Goal: Transaction & Acquisition: Purchase product/service

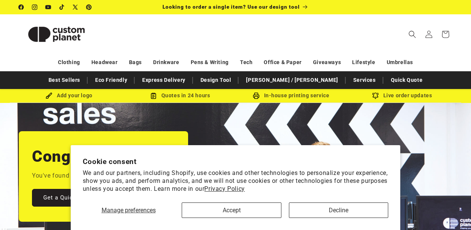
click at [261, 202] on button "Accept" at bounding box center [231, 209] width 99 height 15
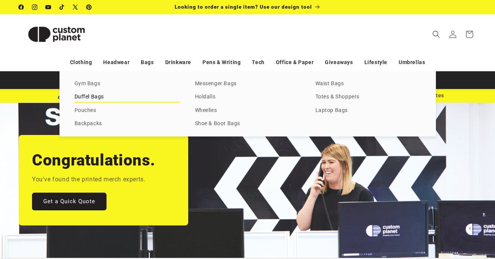
click at [124, 96] on link "Duffel Bags" at bounding box center [127, 97] width 105 height 10
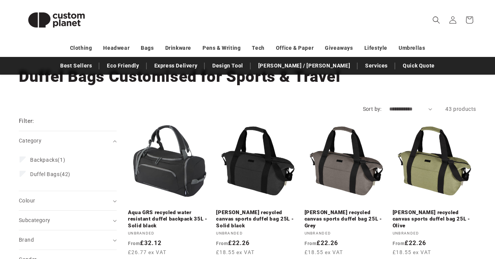
scroll to position [56, 0]
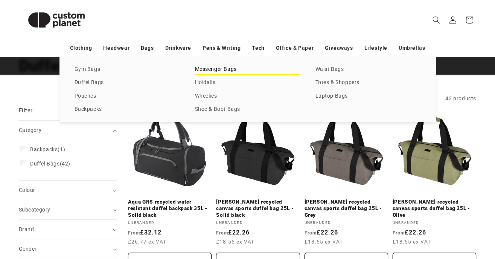
click at [221, 65] on link "Messenger Bags" at bounding box center [247, 69] width 105 height 10
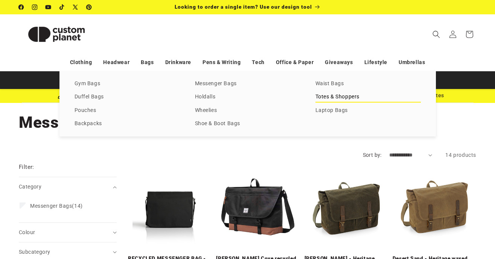
click at [330, 93] on link "Totes & Shoppers" at bounding box center [367, 97] width 105 height 10
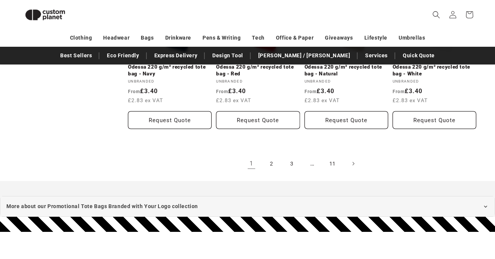
scroll to position [902, 0]
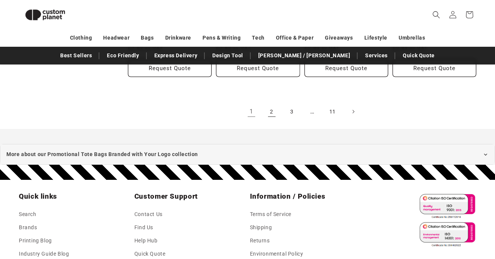
click at [271, 110] on link "2" at bounding box center [271, 111] width 17 height 17
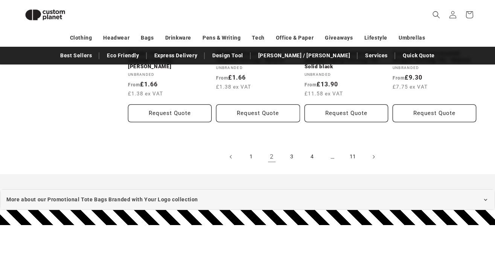
scroll to position [878, 0]
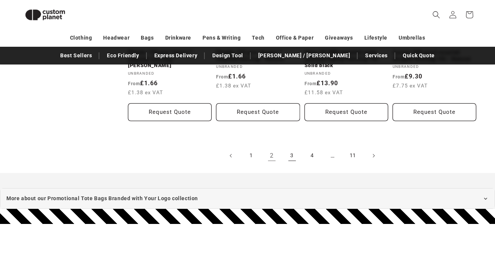
click at [292, 151] on link "3" at bounding box center [292, 155] width 17 height 17
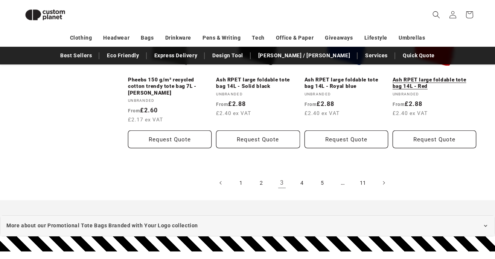
scroll to position [858, 0]
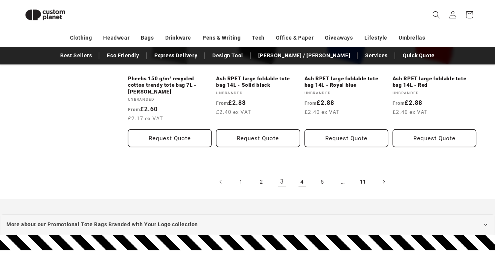
click at [301, 173] on link "4" at bounding box center [302, 181] width 17 height 17
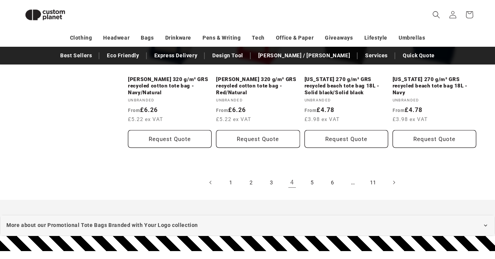
scroll to position [846, 0]
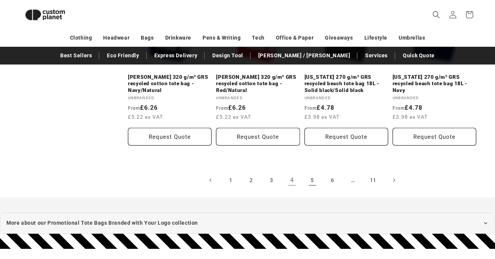
click at [312, 178] on link "5" at bounding box center [312, 180] width 17 height 17
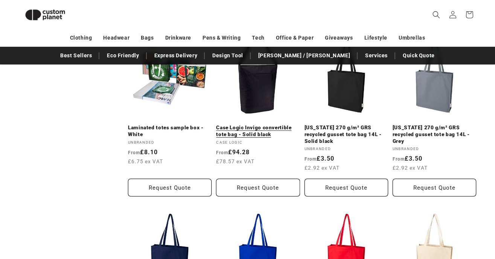
scroll to position [610, 0]
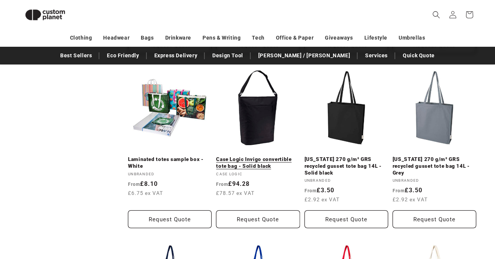
click at [250, 156] on link "Case Logic Invigo convertible tote bag - Solid black" at bounding box center [258, 162] width 84 height 13
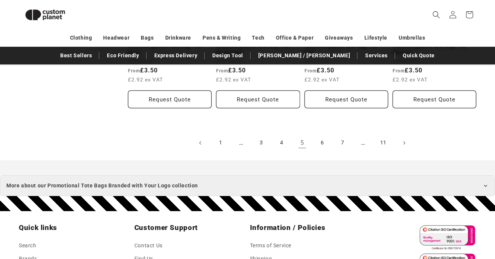
scroll to position [907, 0]
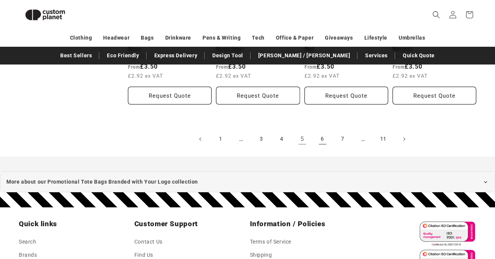
click at [322, 131] on link "6" at bounding box center [322, 139] width 17 height 17
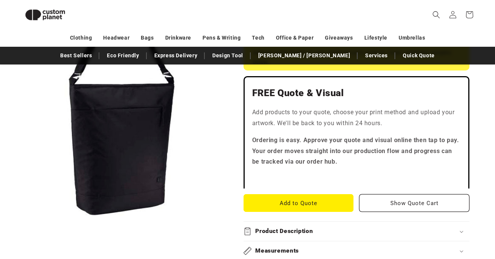
scroll to position [92, 0]
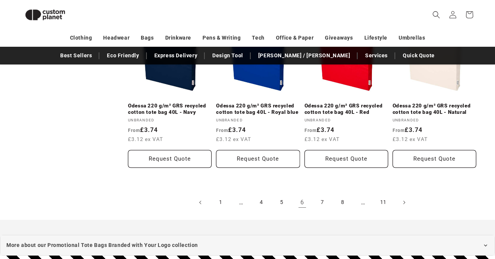
scroll to position [835, 0]
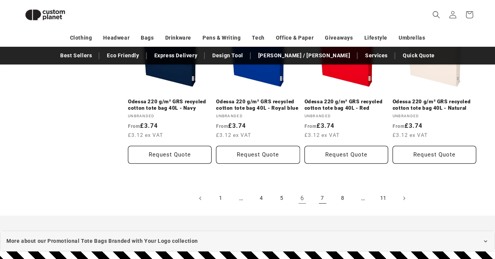
click at [323, 190] on link "7" at bounding box center [322, 198] width 17 height 17
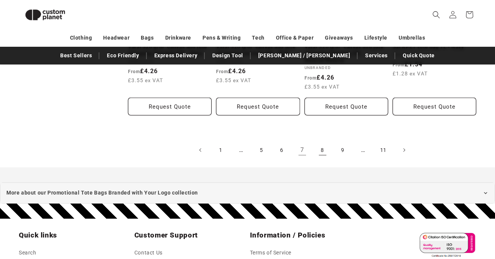
scroll to position [890, 0]
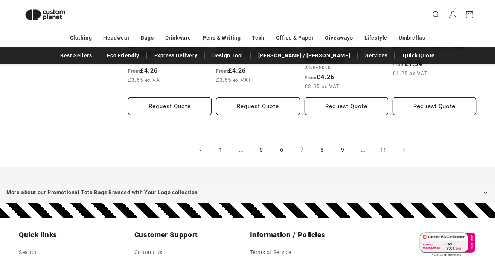
click at [322, 147] on link "8" at bounding box center [322, 149] width 17 height 17
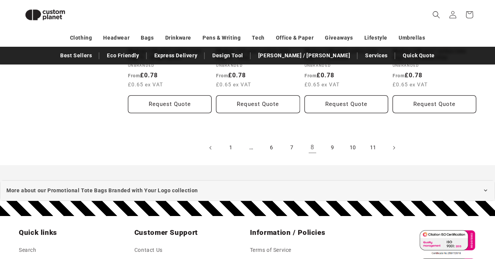
scroll to position [875, 0]
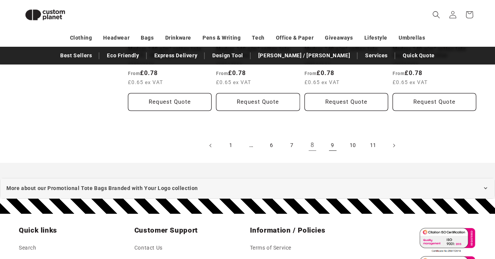
click at [329, 140] on link "9" at bounding box center [332, 145] width 17 height 17
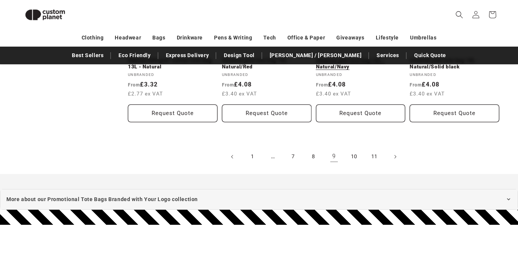
scroll to position [892, 0]
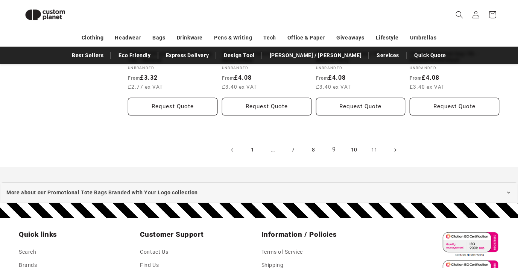
click at [355, 150] on link "10" at bounding box center [354, 150] width 17 height 17
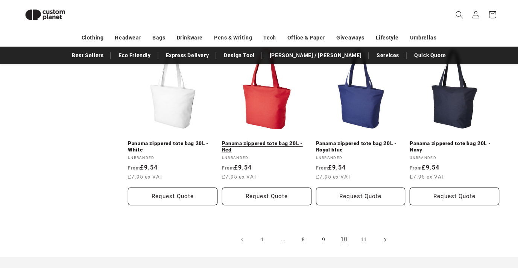
scroll to position [803, 0]
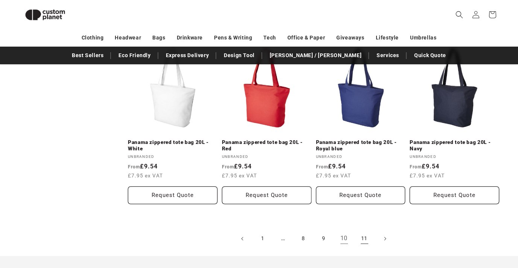
click at [364, 238] on link "11" at bounding box center [364, 239] width 17 height 17
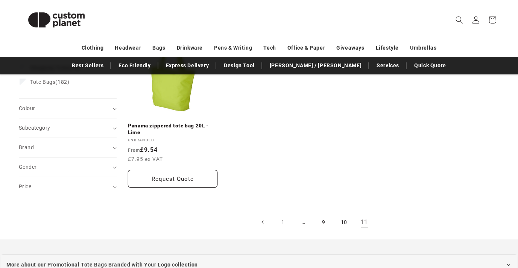
scroll to position [144, 0]
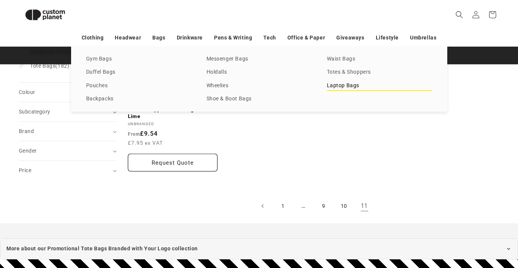
click at [336, 85] on link "Laptop Bags" at bounding box center [379, 86] width 105 height 10
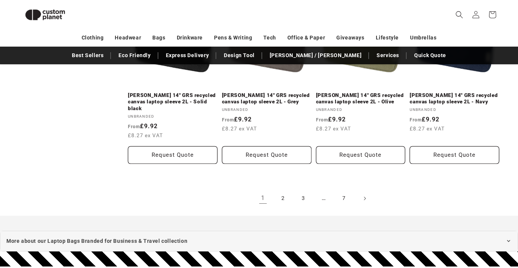
scroll to position [878, 0]
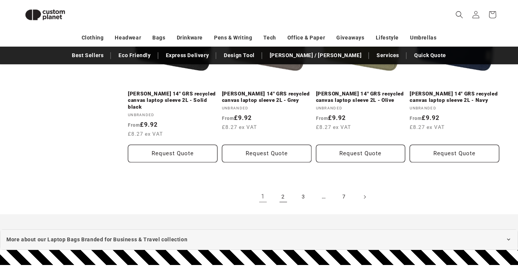
click at [283, 189] on link "2" at bounding box center [283, 197] width 17 height 17
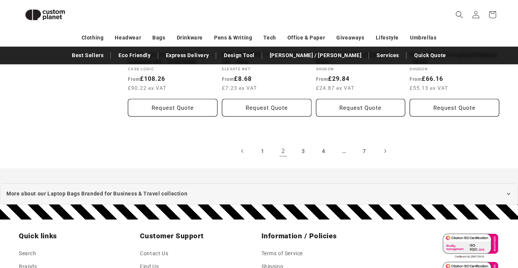
scroll to position [914, 0]
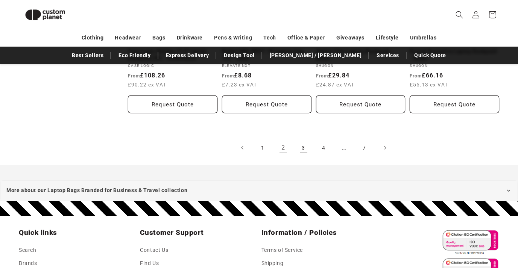
click at [302, 152] on link "3" at bounding box center [303, 148] width 17 height 17
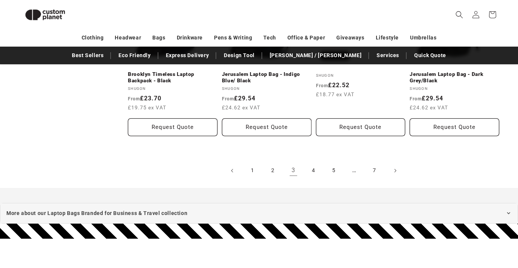
scroll to position [873, 0]
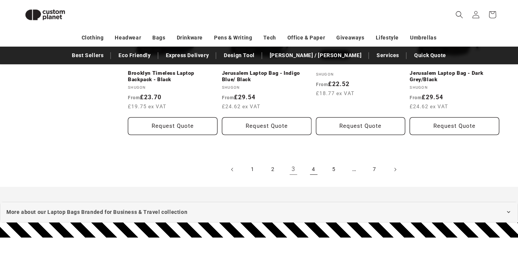
click at [319, 167] on link "4" at bounding box center [314, 169] width 17 height 17
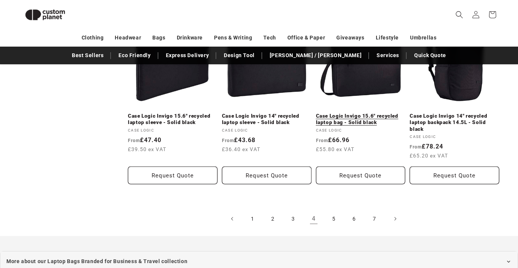
scroll to position [836, 0]
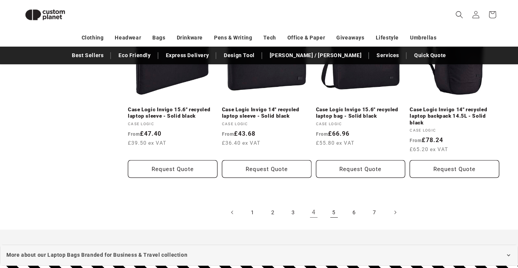
click at [334, 214] on link "5" at bounding box center [334, 212] width 17 height 17
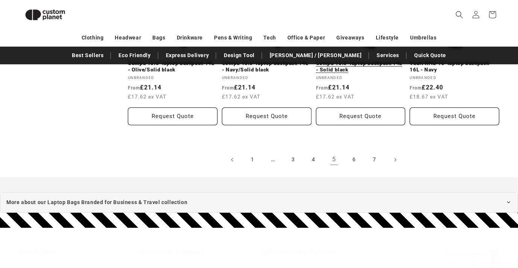
scroll to position [904, 0]
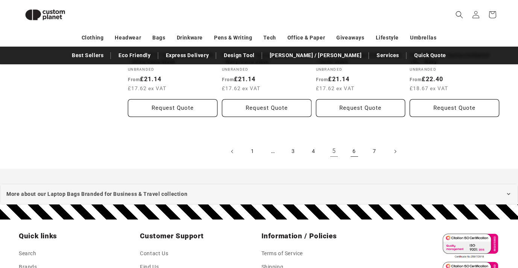
click at [350, 148] on link "6" at bounding box center [354, 151] width 17 height 17
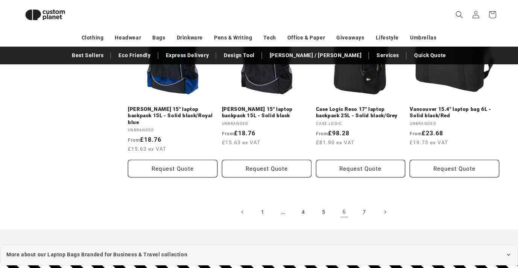
scroll to position [838, 0]
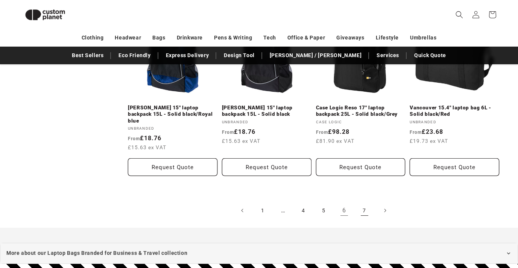
click at [364, 202] on link "7" at bounding box center [364, 210] width 17 height 17
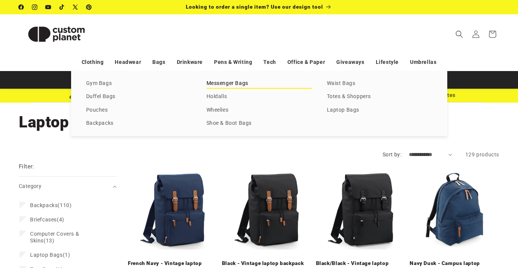
click at [225, 87] on link "Messenger Bags" at bounding box center [259, 84] width 105 height 10
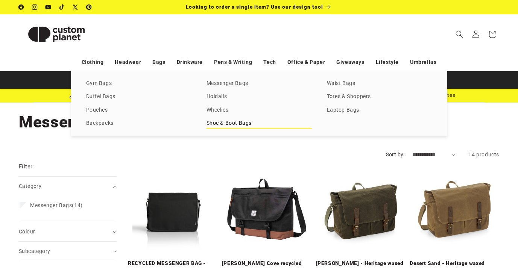
click at [223, 122] on link "Shoe & Boot Bags" at bounding box center [259, 124] width 105 height 10
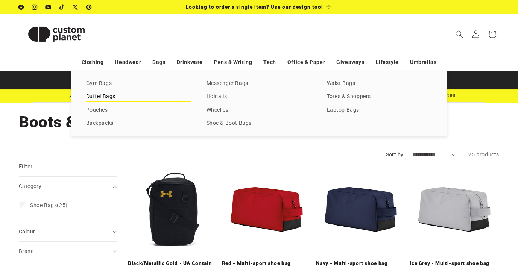
click at [121, 97] on link "Duffel Bags" at bounding box center [138, 97] width 105 height 10
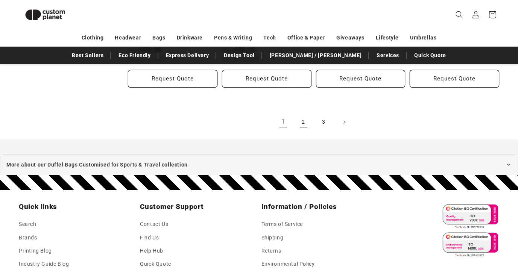
scroll to position [934, 0]
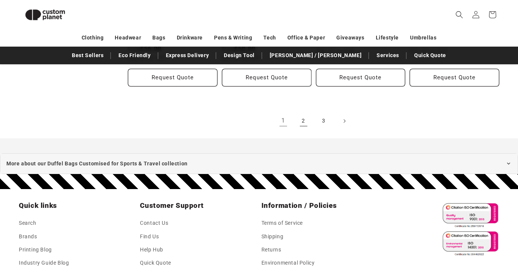
click at [307, 119] on link "2" at bounding box center [303, 121] width 17 height 17
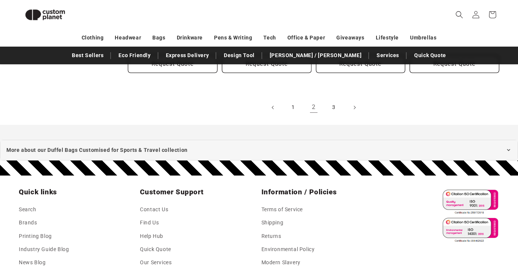
scroll to position [842, 0]
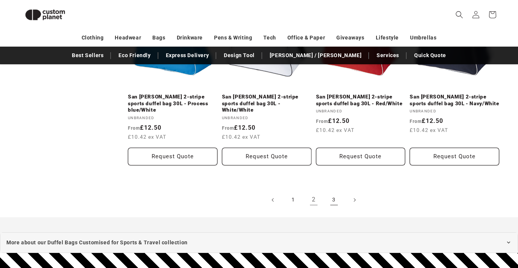
click at [333, 194] on link "3" at bounding box center [334, 200] width 17 height 17
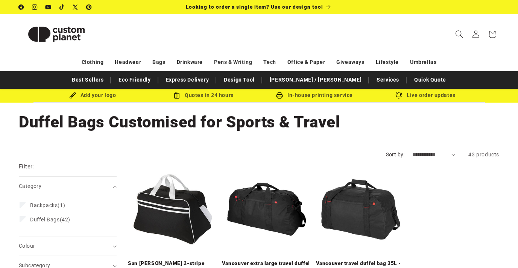
click at [461, 37] on icon "Search" at bounding box center [459, 34] width 8 height 8
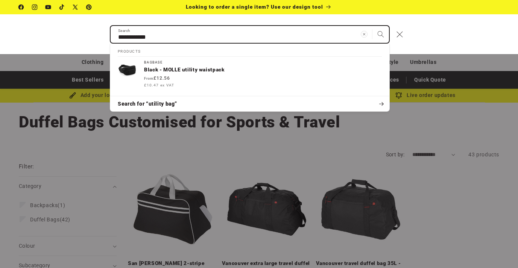
type input "**********"
click at [381, 34] on button "Search" at bounding box center [381, 34] width 17 height 17
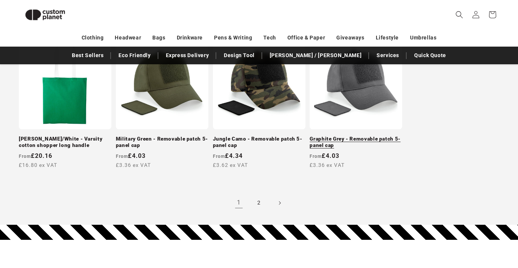
scroll to position [730, 0]
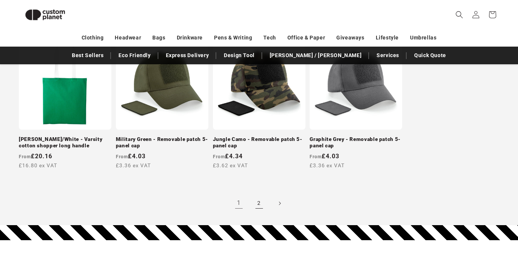
click at [256, 202] on link "2" at bounding box center [259, 203] width 17 height 17
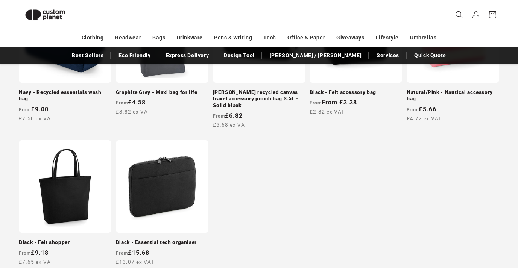
scroll to position [352, 0]
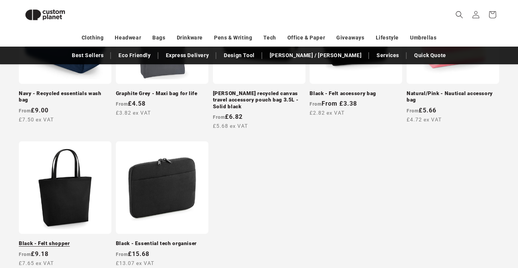
click at [80, 240] on link "Black - Felt shopper" at bounding box center [65, 243] width 93 height 7
